Goal: Information Seeking & Learning: Get advice/opinions

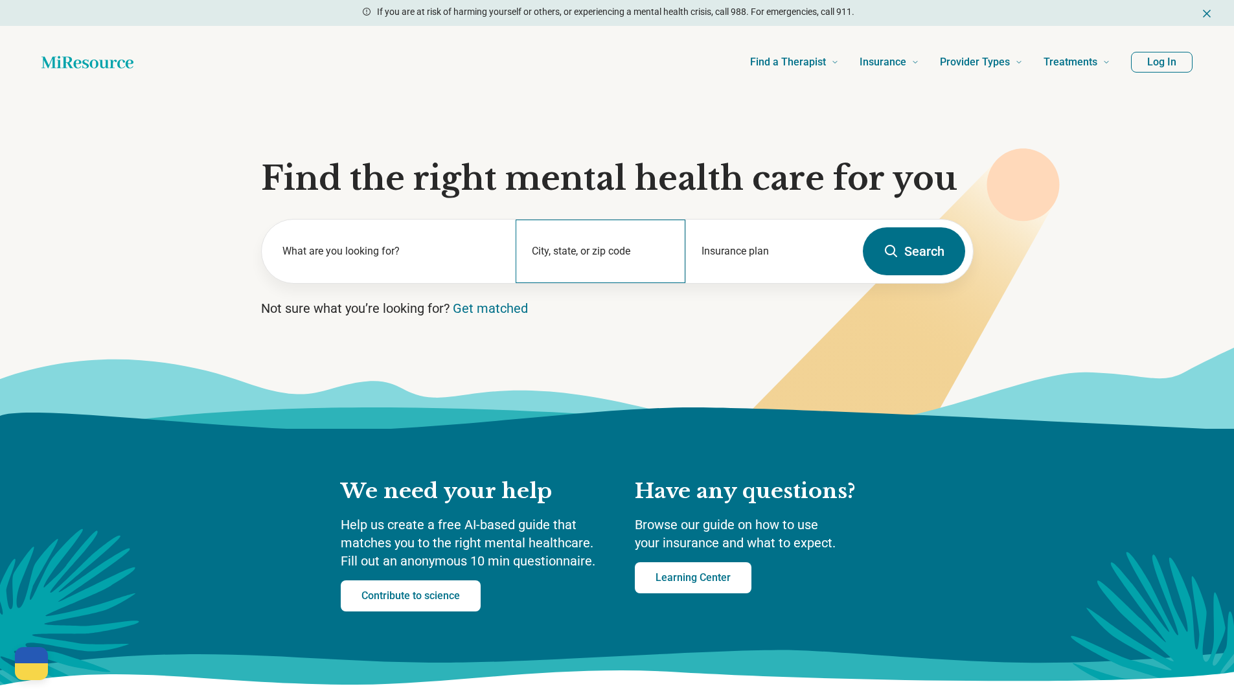
click at [620, 277] on div "City, state, or zip code" at bounding box center [601, 251] width 170 height 63
click at [428, 249] on label "What are you looking for?" at bounding box center [391, 252] width 218 height 16
click at [358, 249] on div "What are you looking for?" at bounding box center [389, 251] width 255 height 63
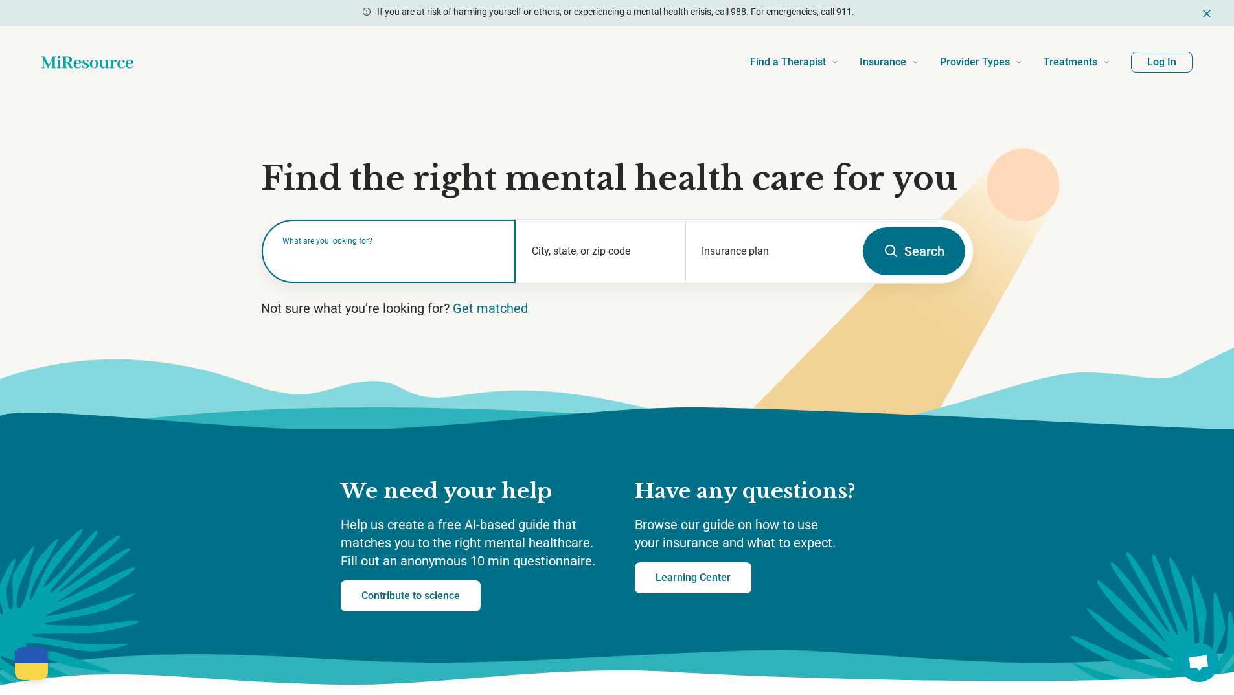
type input "*"
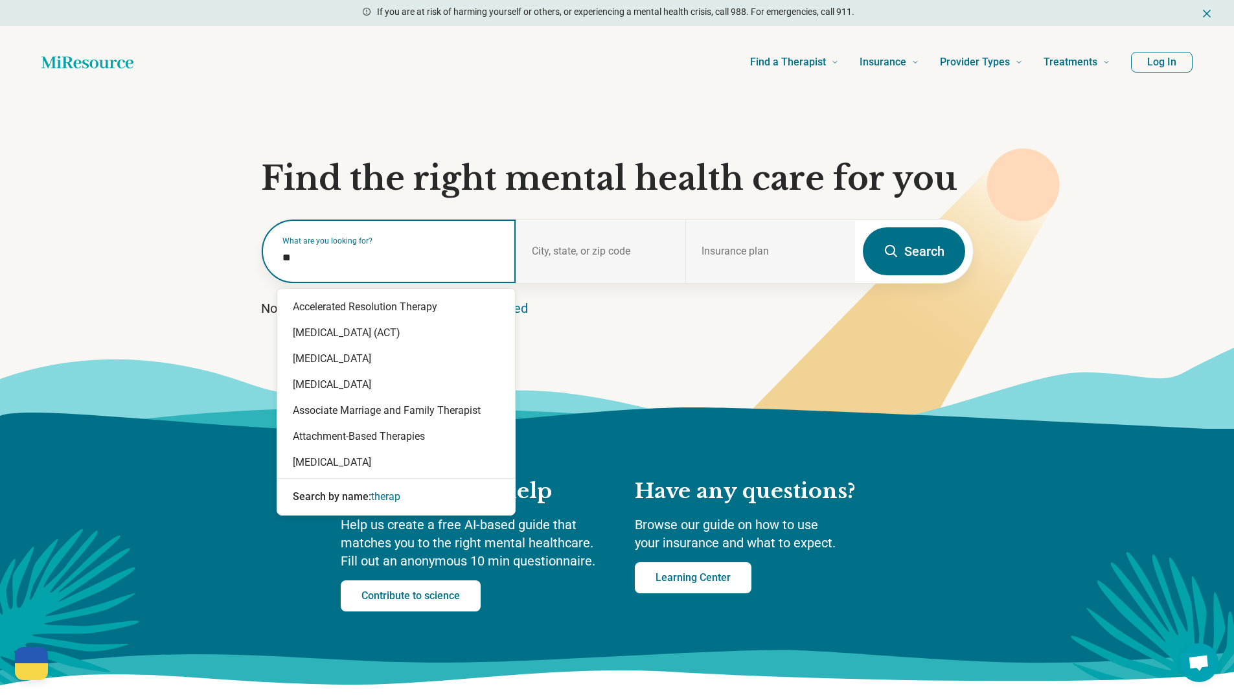
type input "*"
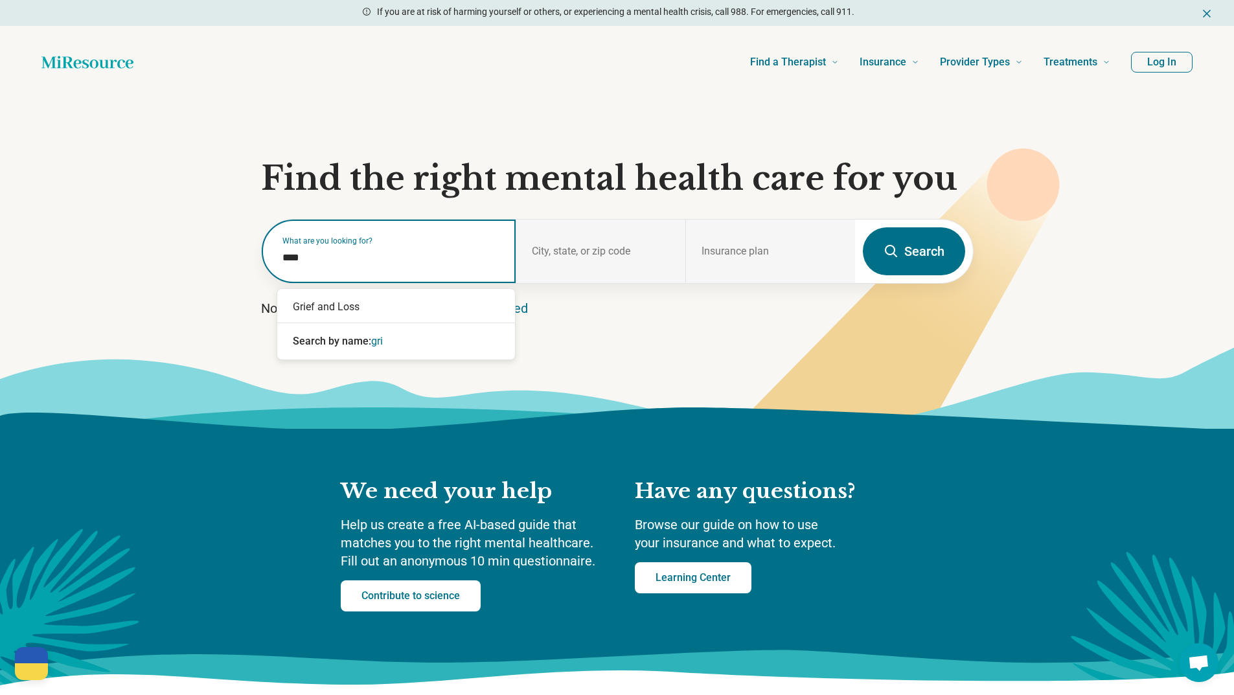
type input "*****"
click at [359, 304] on div "Grief and Loss" at bounding box center [396, 307] width 238 height 26
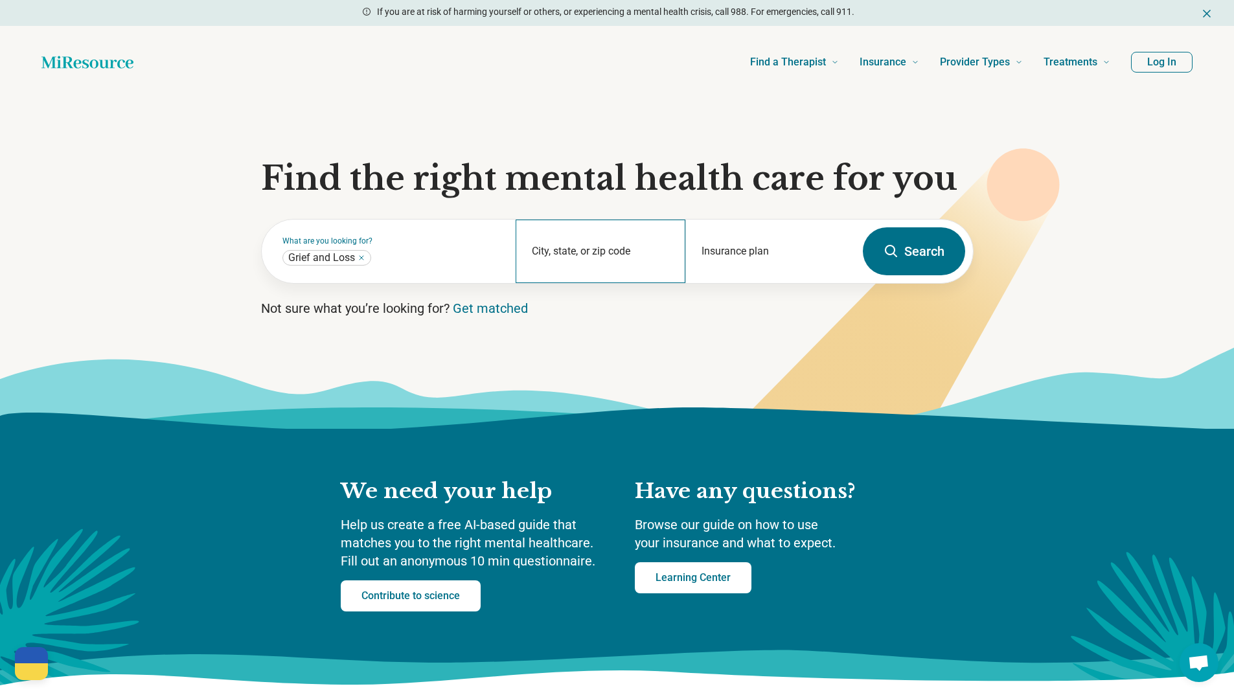
click at [610, 243] on div "City, state, or zip code" at bounding box center [601, 251] width 170 height 63
type input "*******"
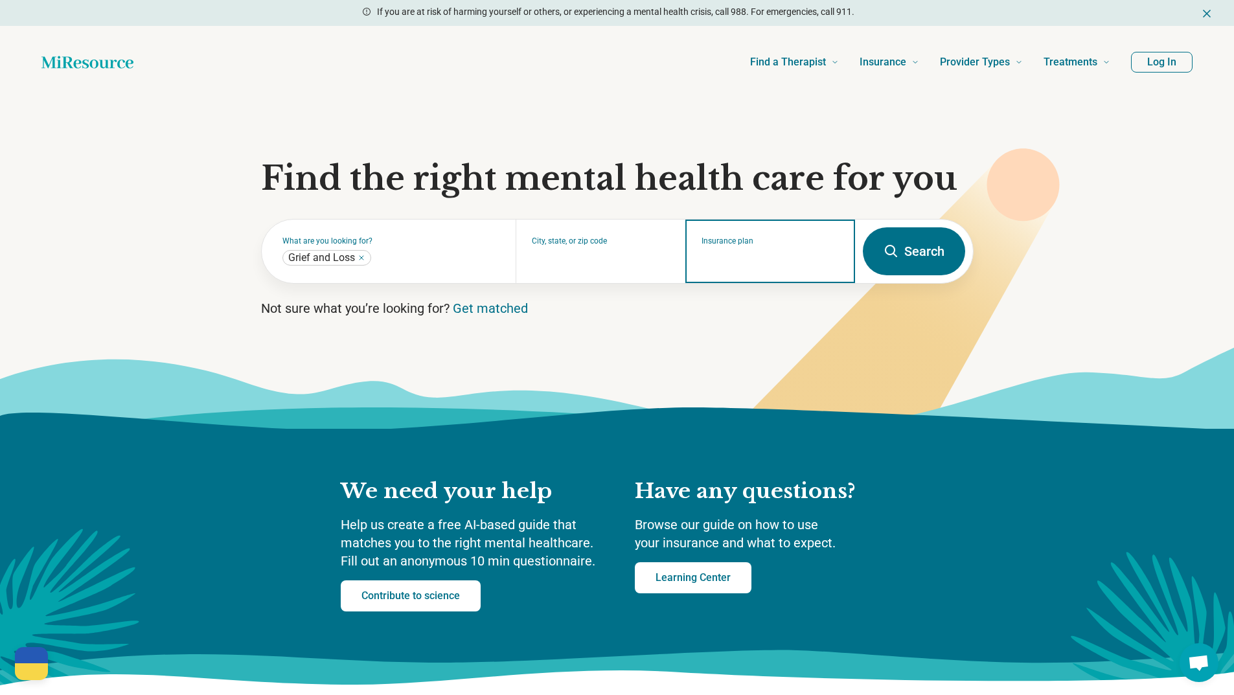
click at [770, 264] on input "Insurance plan" at bounding box center [771, 260] width 138 height 16
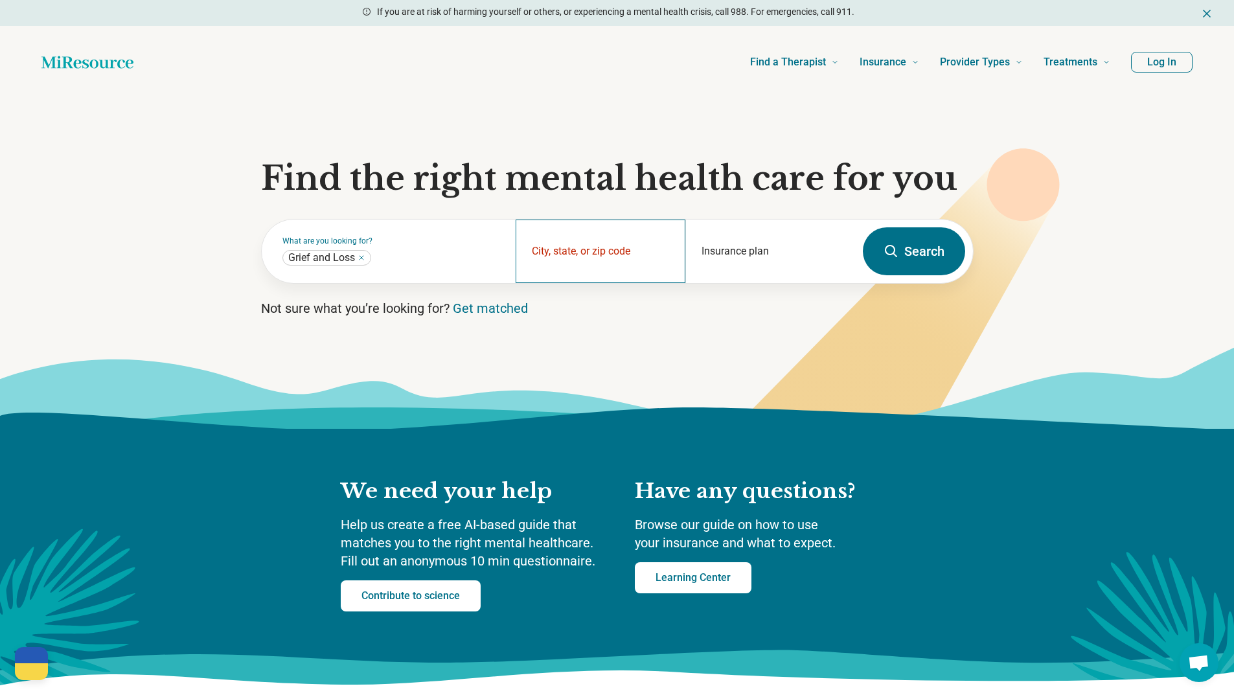
click at [566, 241] on div "City, state, or zip code" at bounding box center [601, 251] width 170 height 63
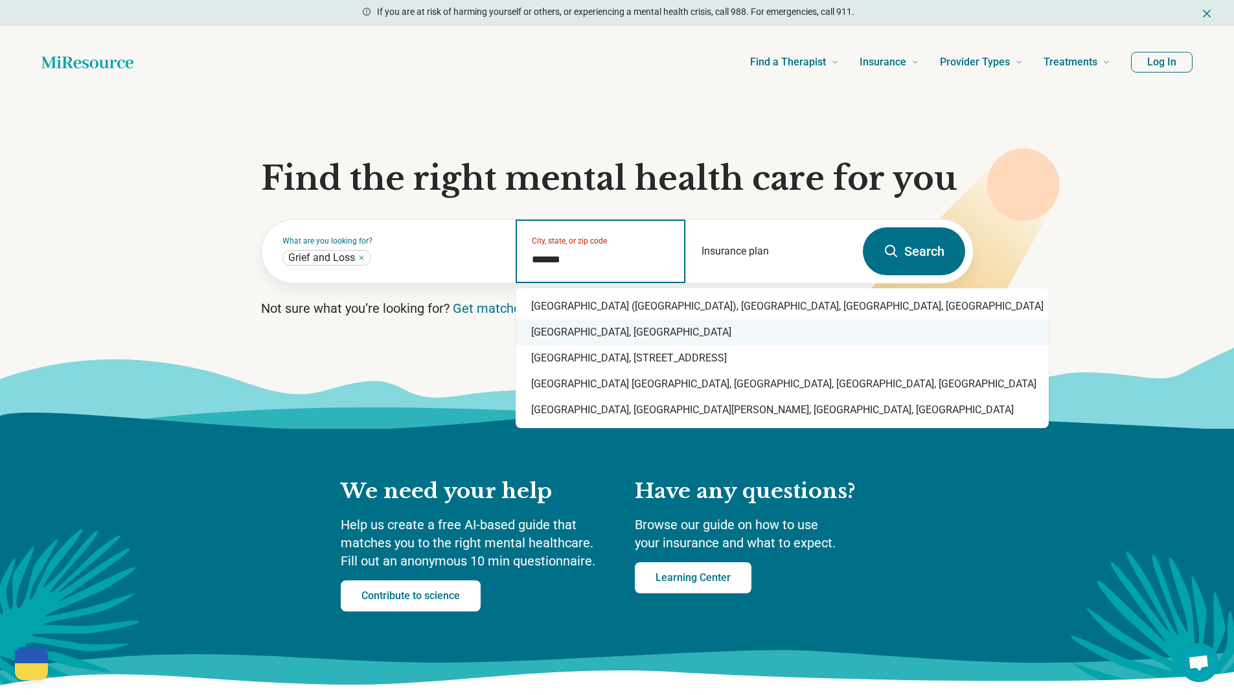
click at [568, 332] on div "Phoenix, AZ" at bounding box center [782, 332] width 533 height 26
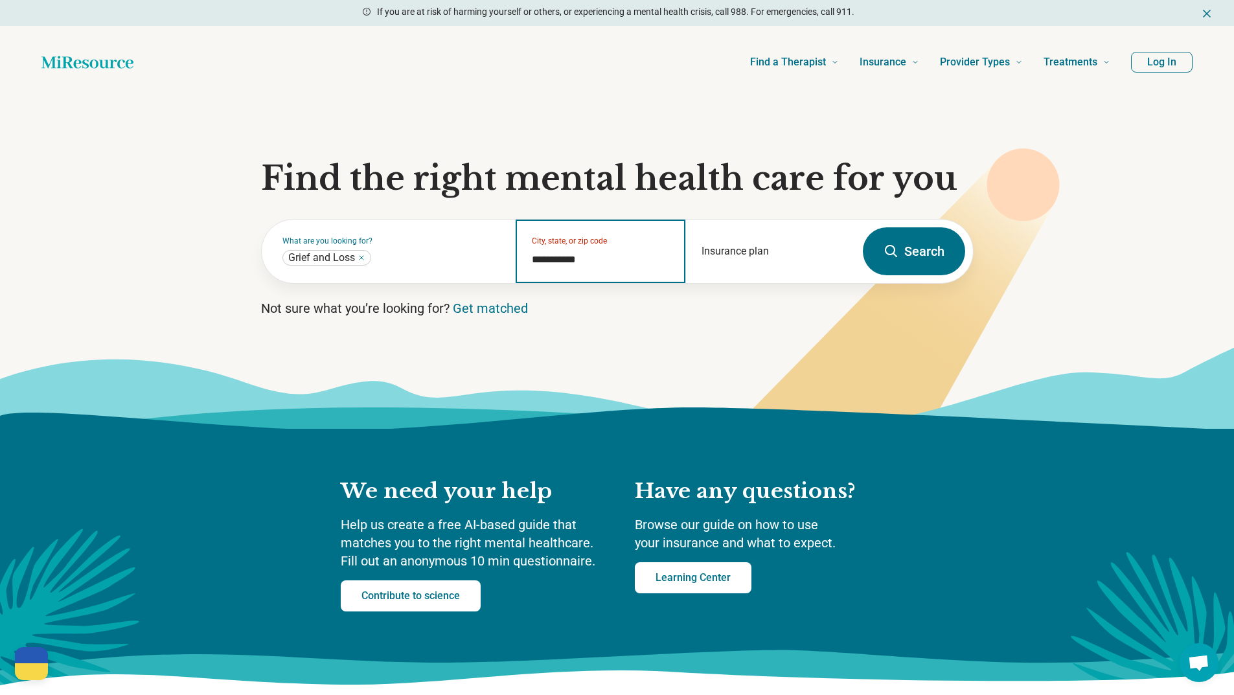
type input "**********"
click at [922, 251] on button "Search" at bounding box center [914, 251] width 102 height 48
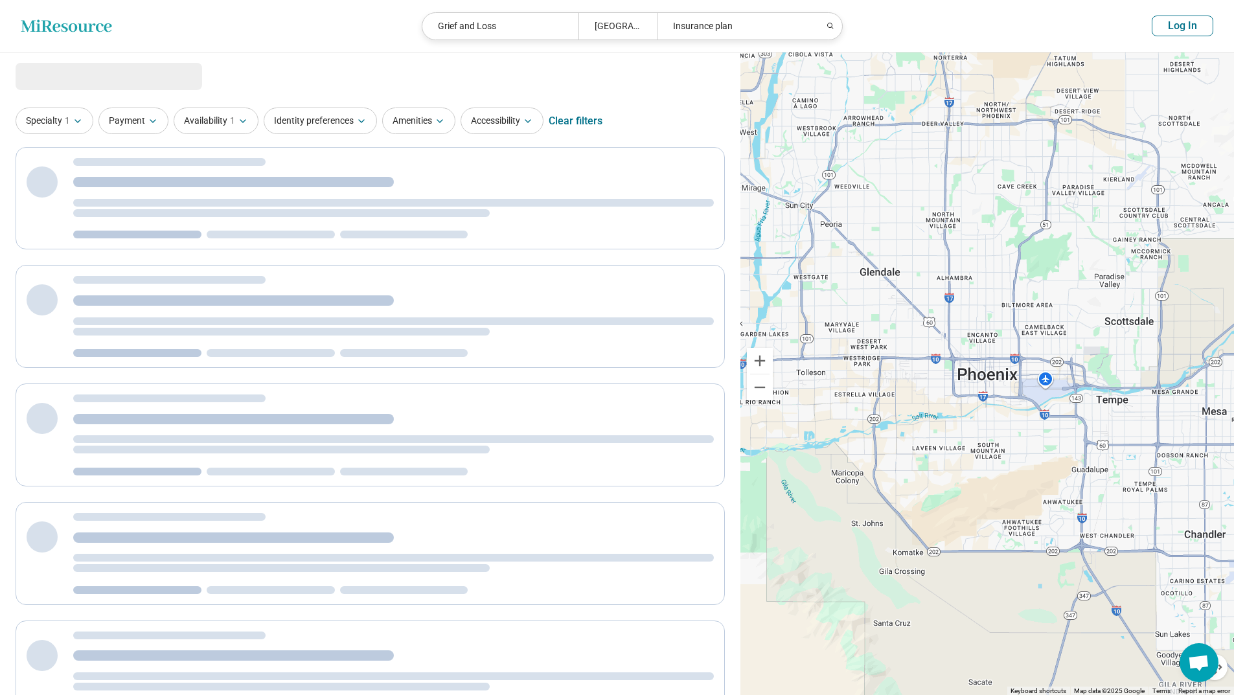
select select "***"
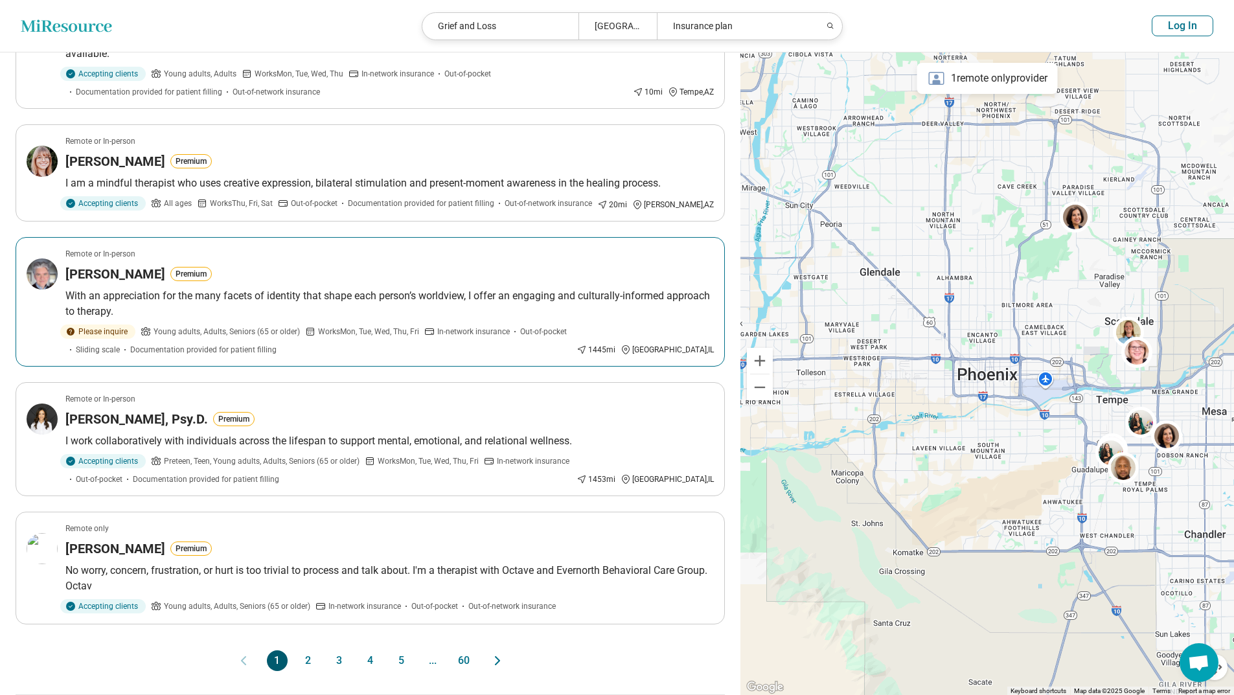
scroll to position [774, 0]
click at [984, 328] on div at bounding box center [987, 373] width 494 height 643
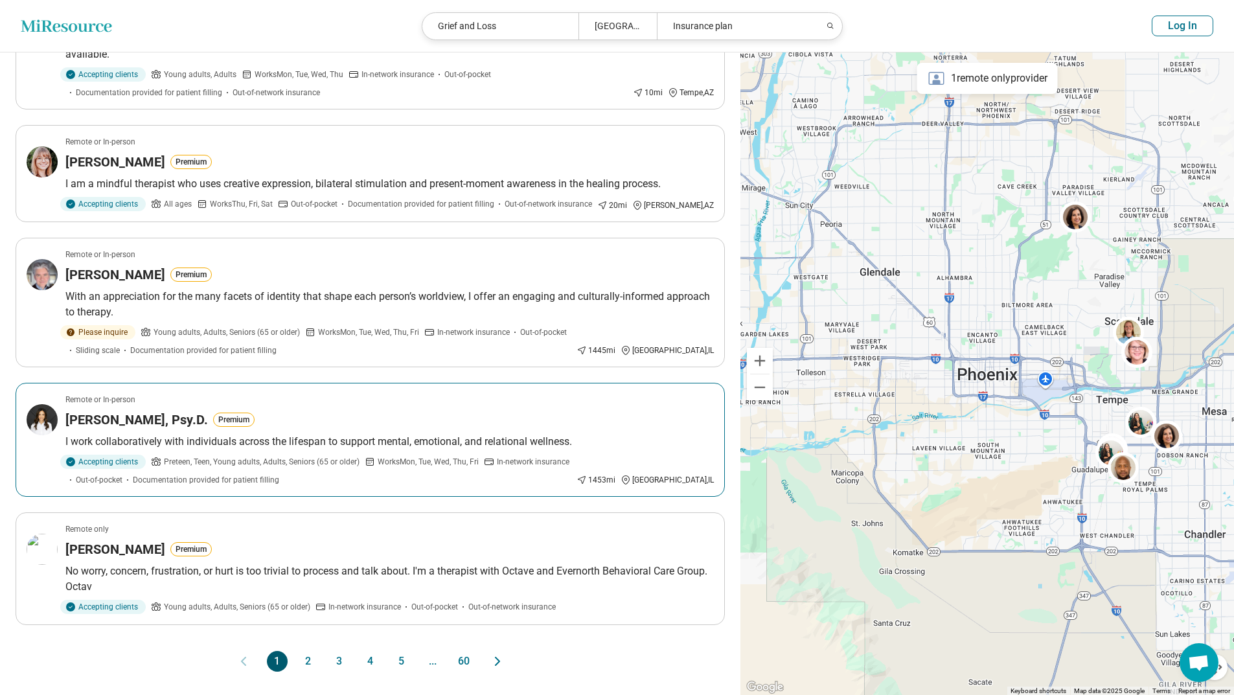
click at [103, 429] on h3 "[PERSON_NAME], Psy.D." at bounding box center [136, 420] width 143 height 18
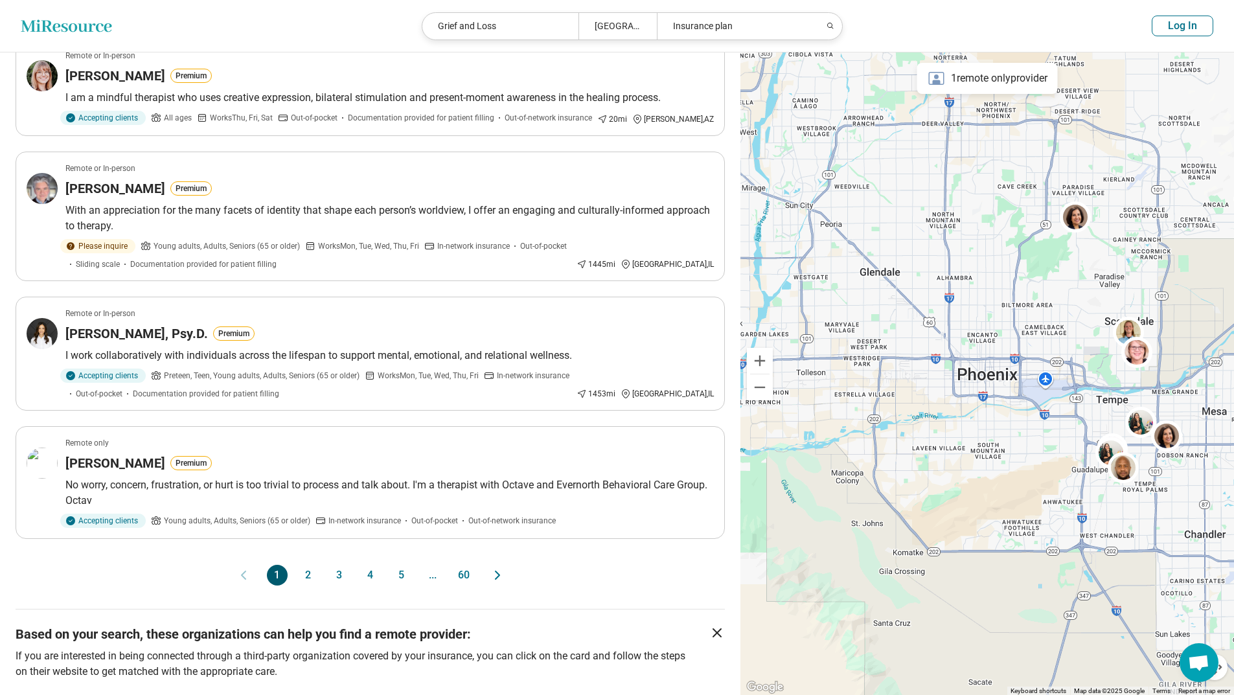
scroll to position [860, 0]
click at [305, 585] on button "2" at bounding box center [308, 574] width 21 height 21
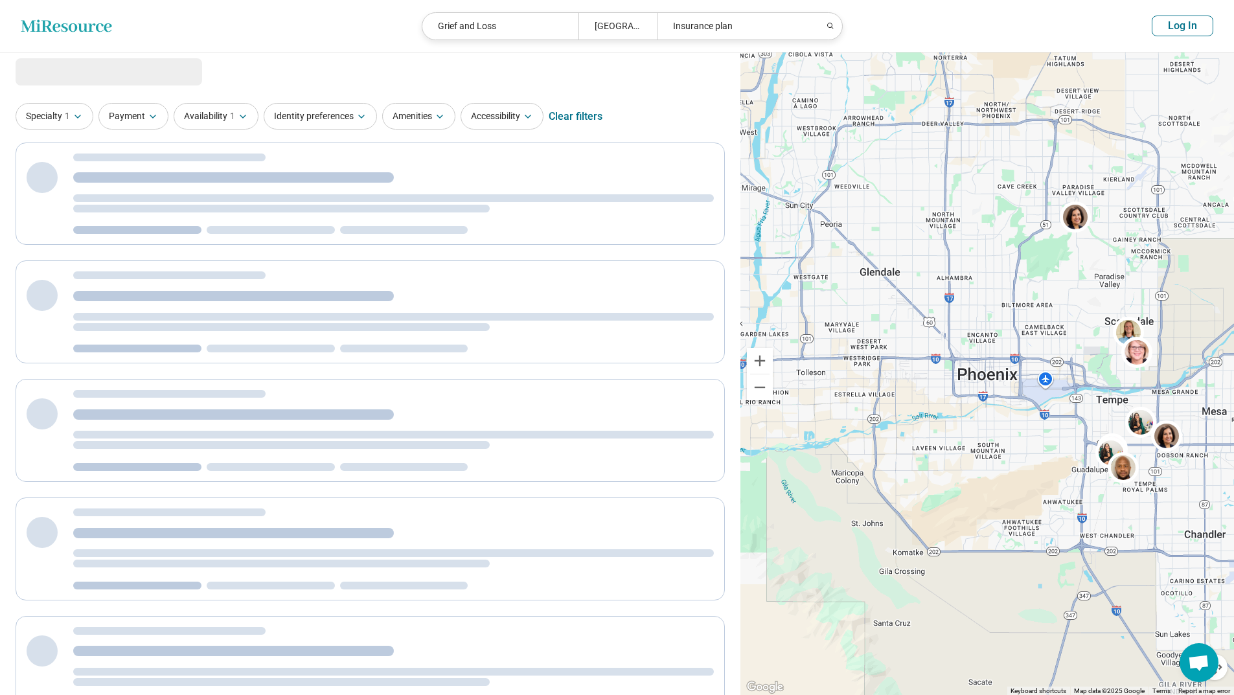
scroll to position [0, 0]
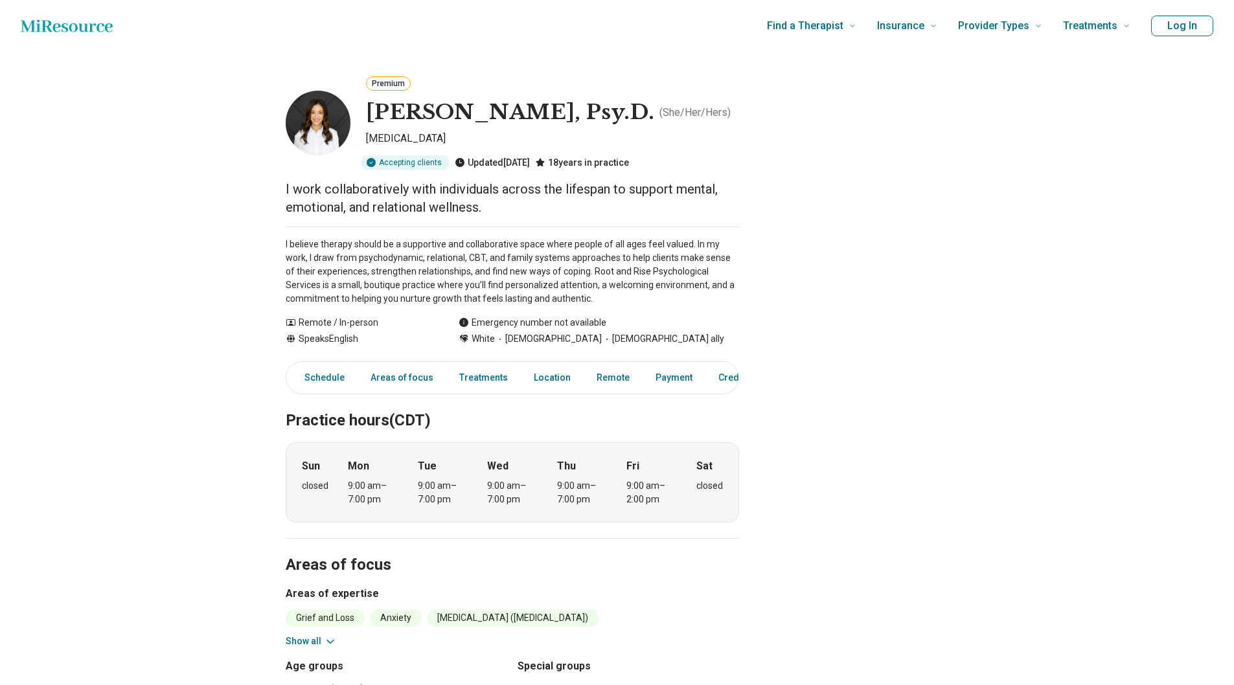
click at [389, 80] on button "Premium" at bounding box center [388, 83] width 45 height 14
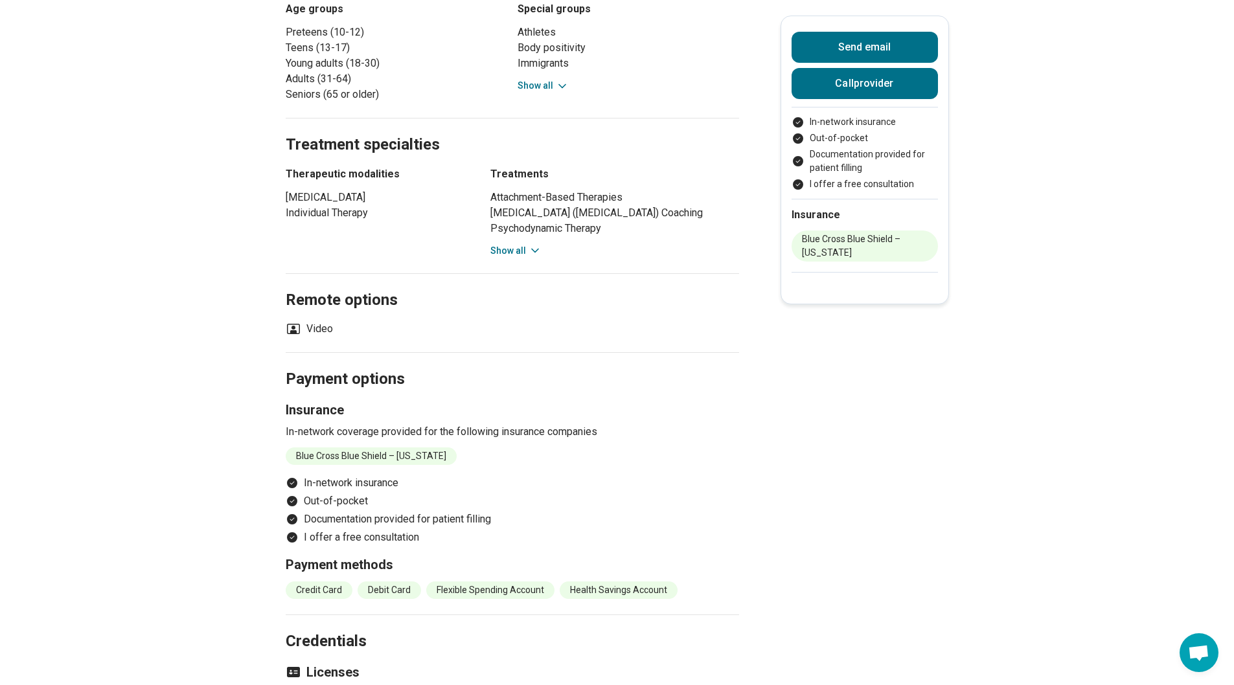
scroll to position [651, 0]
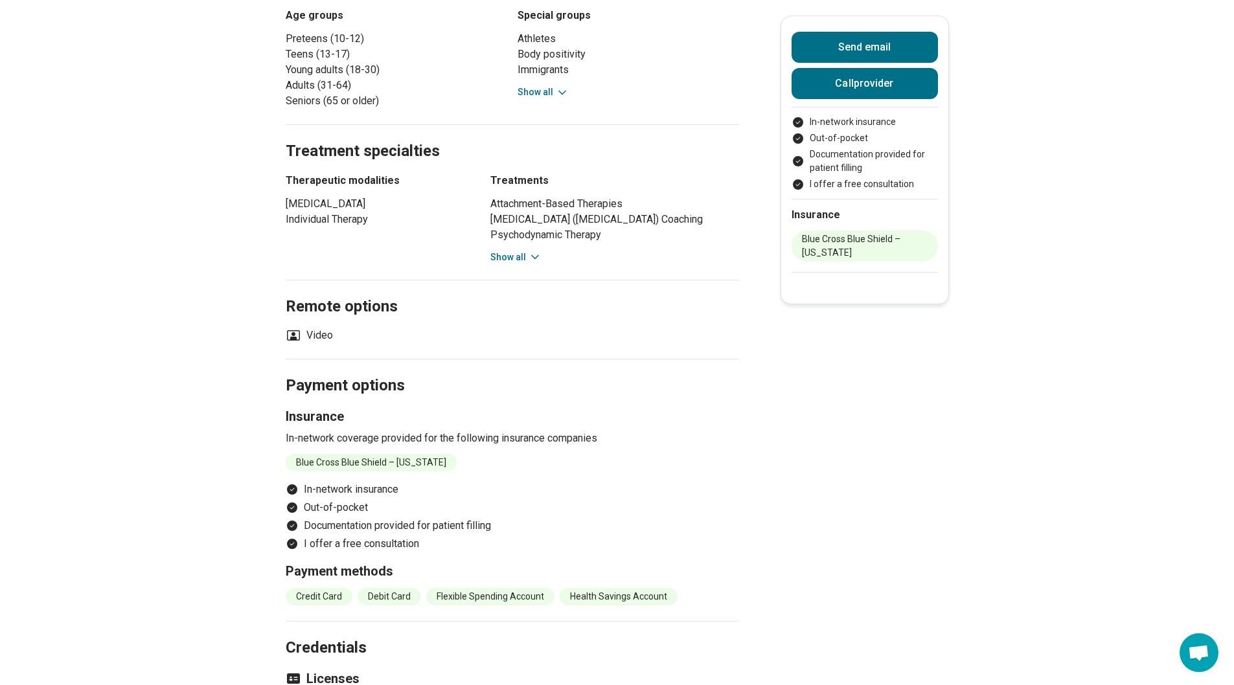
click at [525, 281] on h2 "Remote options" at bounding box center [512, 291] width 453 height 53
click at [511, 264] on button "Show all" at bounding box center [515, 258] width 51 height 14
